Goal: Find contact information: Find contact information

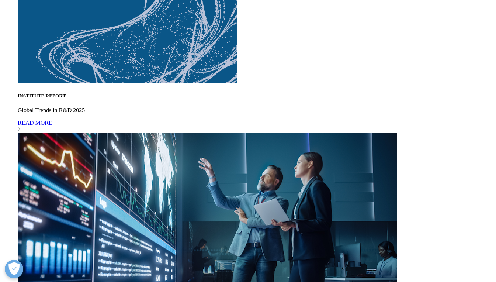
scroll to position [2177, 0]
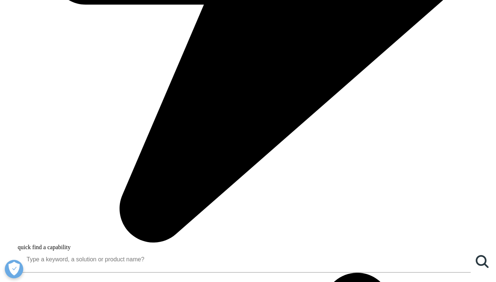
scroll to position [738, 0]
